Goal: Check status: Check status

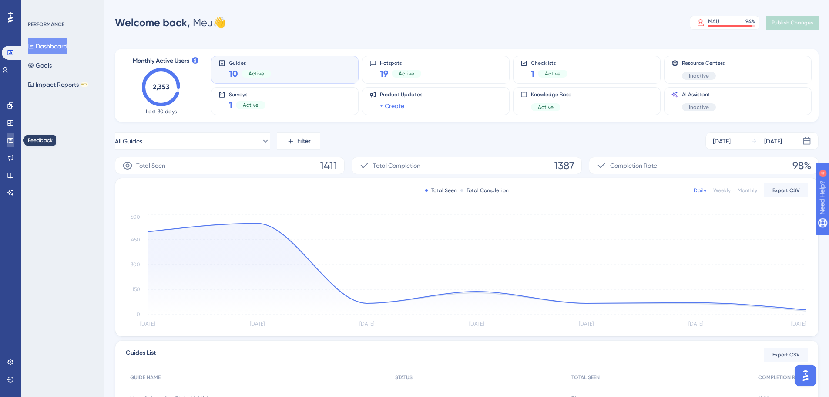
click at [11, 138] on icon at bounding box center [10, 141] width 6 height 6
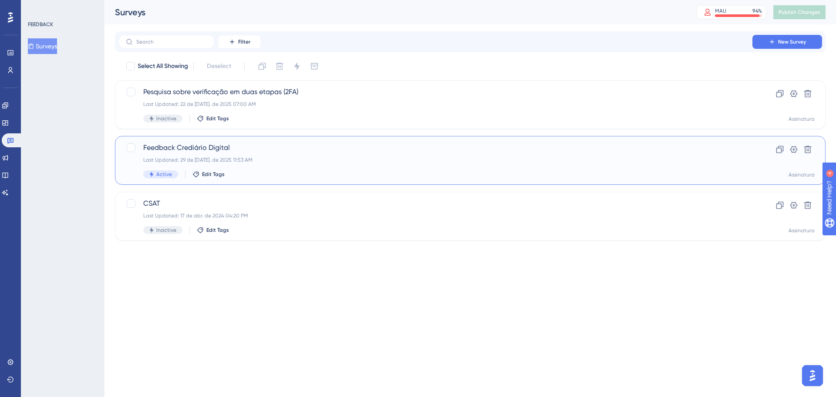
click at [380, 151] on span "Feedback Crediário Digital" at bounding box center [435, 147] width 584 height 10
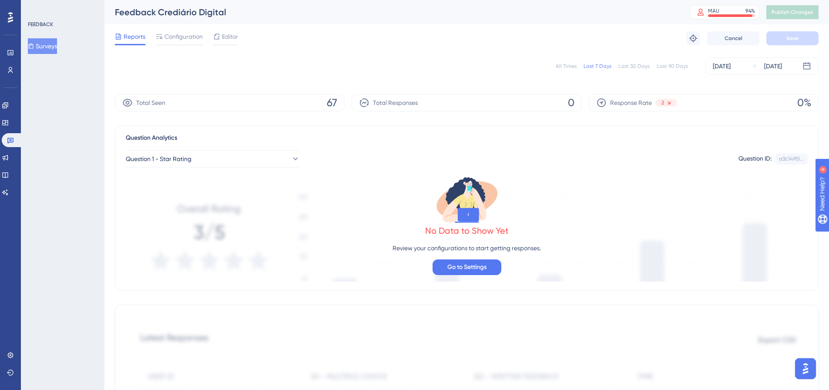
click at [636, 64] on div "Last 30 Days" at bounding box center [634, 66] width 31 height 7
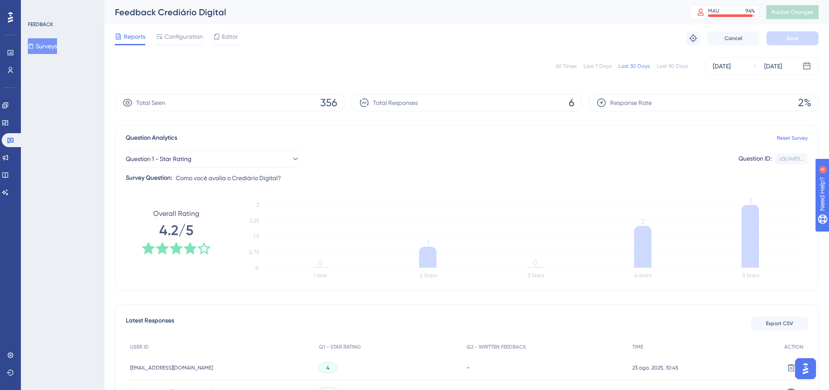
click at [567, 70] on div "All Times Last 7 Days Last 30 Days Last 90 Days [DATE] [DATE]" at bounding box center [467, 65] width 704 height 17
click at [190, 36] on span "Configuration" at bounding box center [184, 36] width 38 height 10
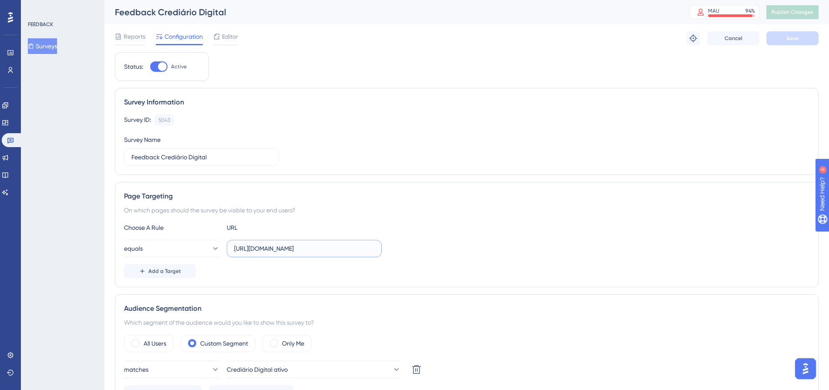
scroll to position [0, 43]
drag, startPoint x: 294, startPoint y: 250, endPoint x: 424, endPoint y: 237, distance: 130.4
click at [424, 237] on div "Choose A Rule URL equals [URL][DOMAIN_NAME] Add a Target" at bounding box center [467, 250] width 686 height 56
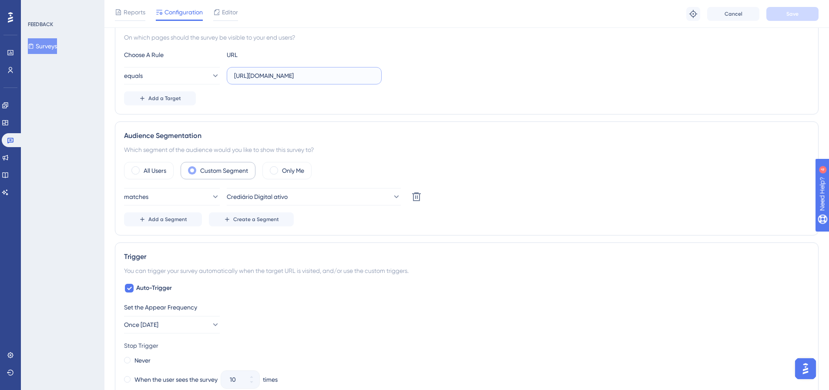
scroll to position [176, 0]
click at [9, 74] on link at bounding box center [10, 70] width 7 height 14
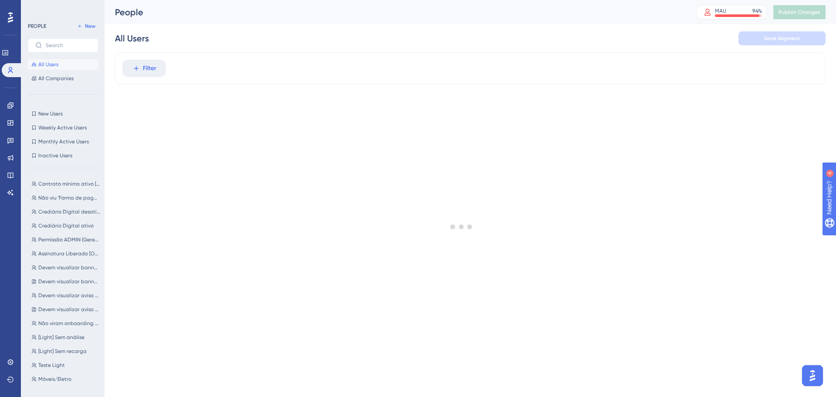
click at [148, 62] on div at bounding box center [461, 226] width 749 height 334
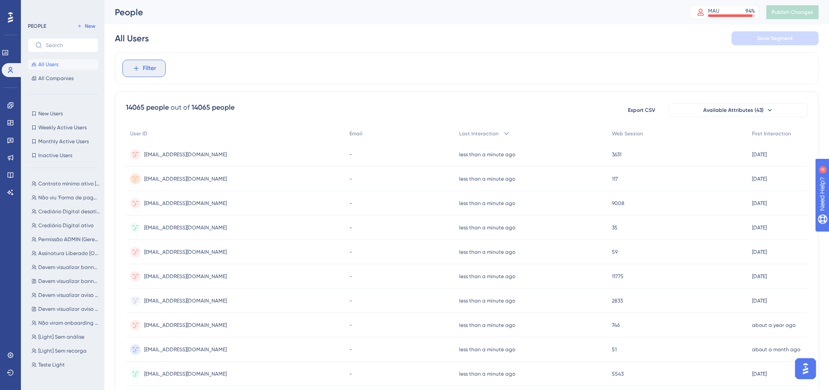
click at [148, 70] on span "Filter" at bounding box center [149, 68] width 13 height 10
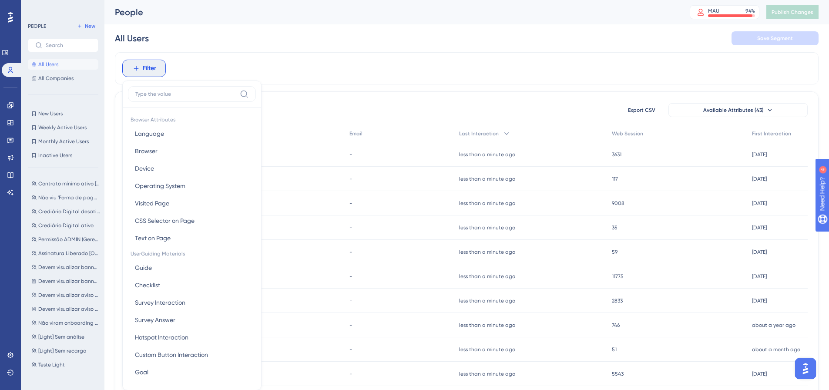
scroll to position [40, 0]
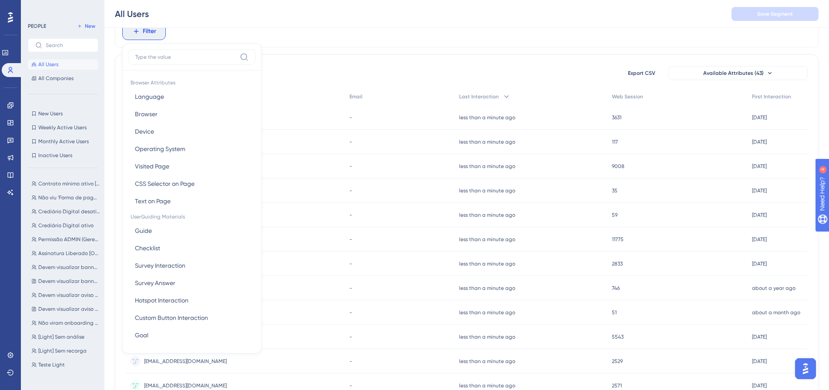
click at [148, 70] on div at bounding box center [192, 70] width 138 height 0
click at [59, 223] on span "Crediário Digital ativo" at bounding box center [65, 225] width 55 height 7
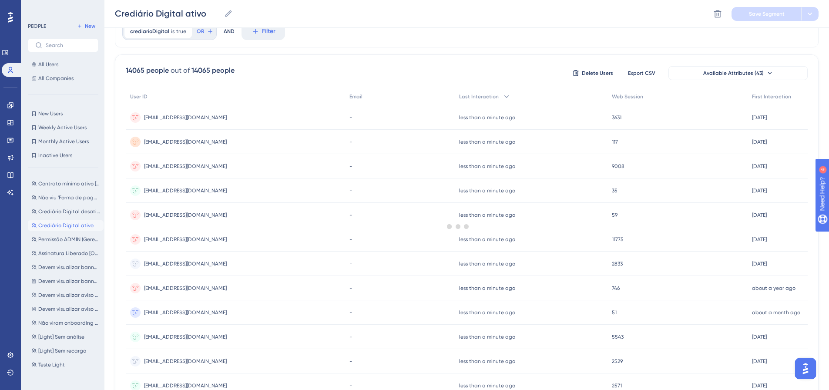
click at [56, 224] on span "Crediário Digital ativo" at bounding box center [65, 225] width 55 height 7
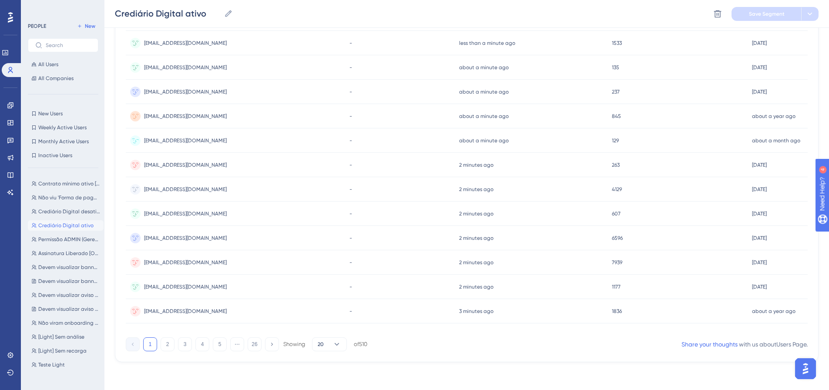
scroll to position [0, 0]
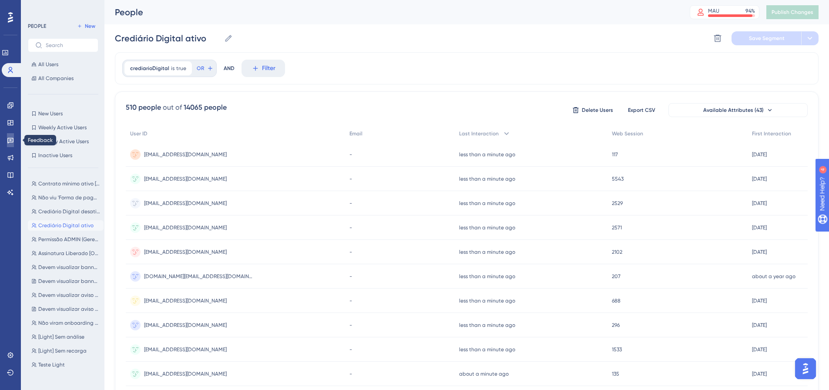
click at [9, 141] on icon at bounding box center [10, 140] width 7 height 7
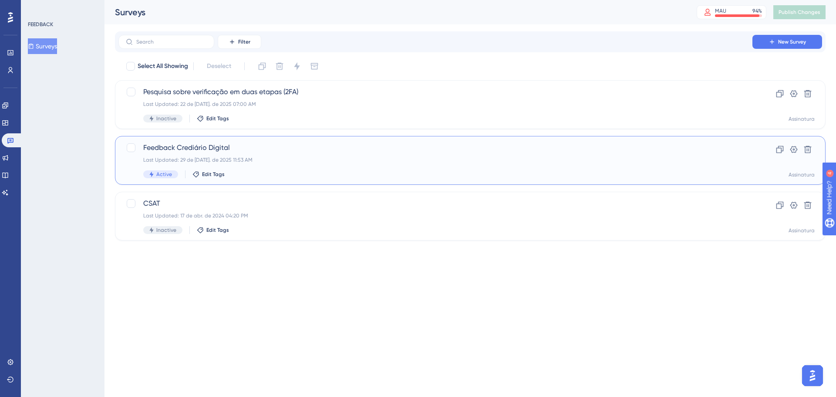
click at [372, 161] on div "Last Updated: 29 de [DATE]. de 2025 11:53 AM" at bounding box center [435, 159] width 584 height 7
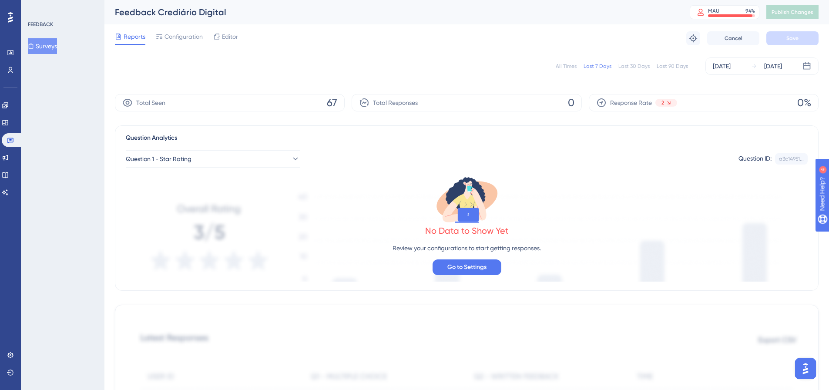
click at [635, 68] on div "Last 30 Days" at bounding box center [634, 66] width 31 height 7
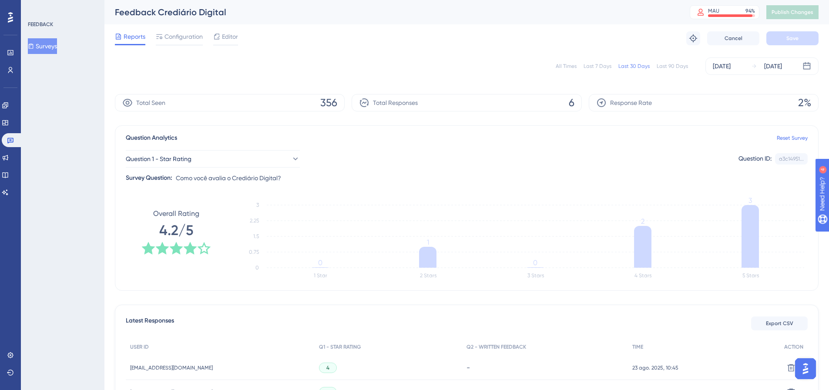
click at [562, 66] on div "All Times" at bounding box center [566, 66] width 21 height 7
